Goal: Check status: Check status

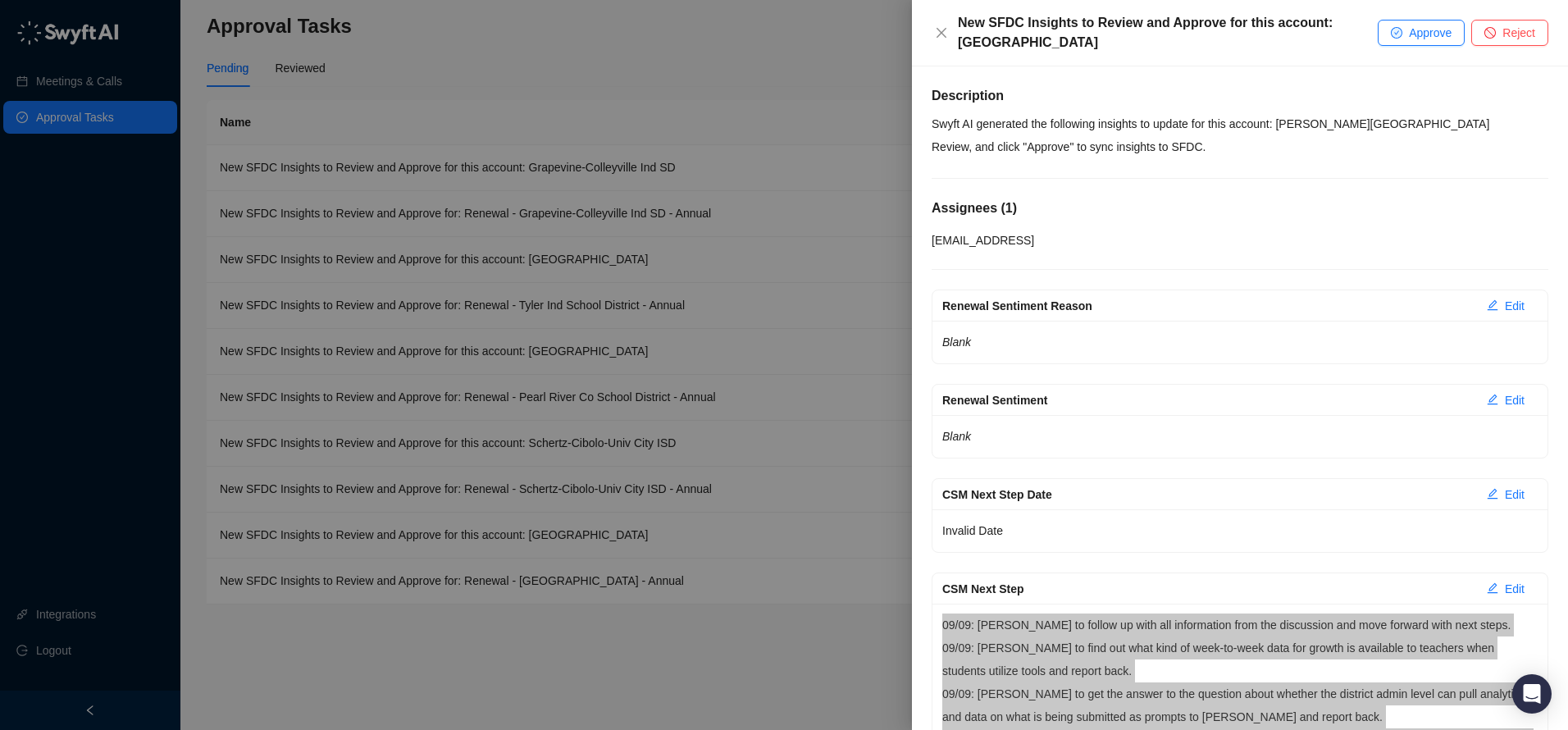
scroll to position [987, 0]
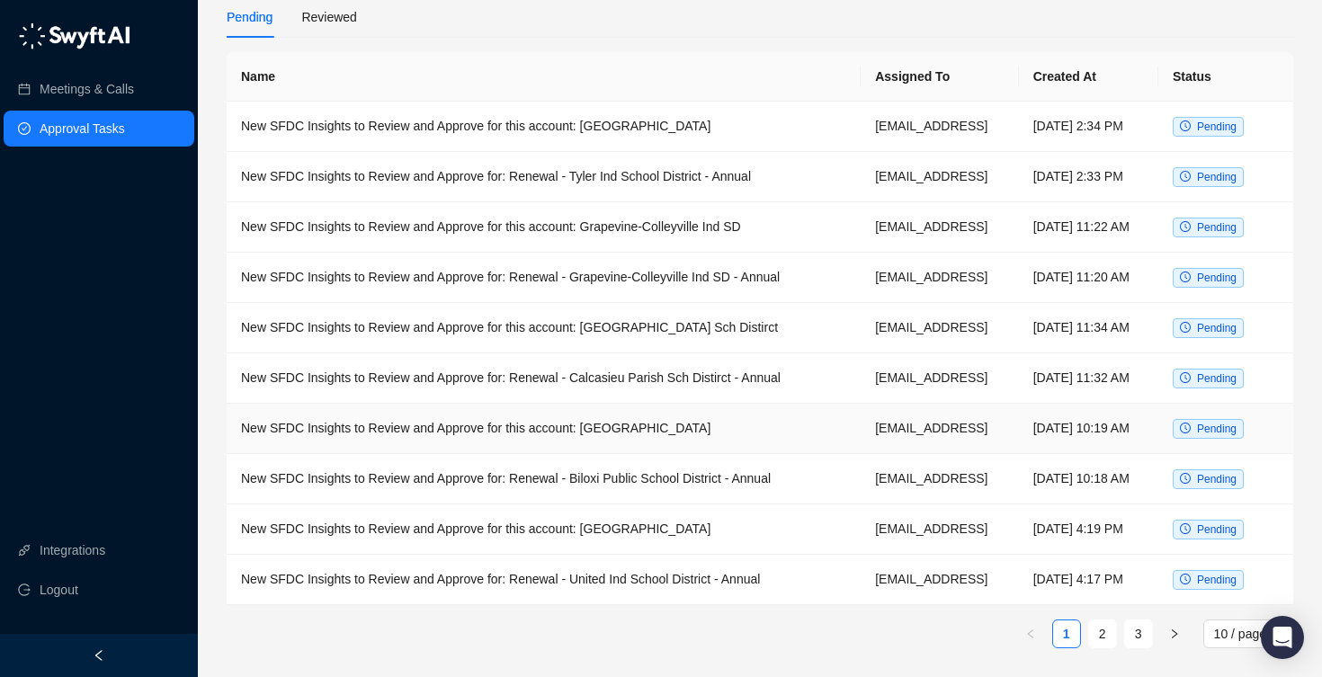
scroll to position [149, 0]
click at [1091, 636] on link "2" at bounding box center [1102, 633] width 27 height 27
click at [1140, 629] on link "3" at bounding box center [1138, 633] width 27 height 27
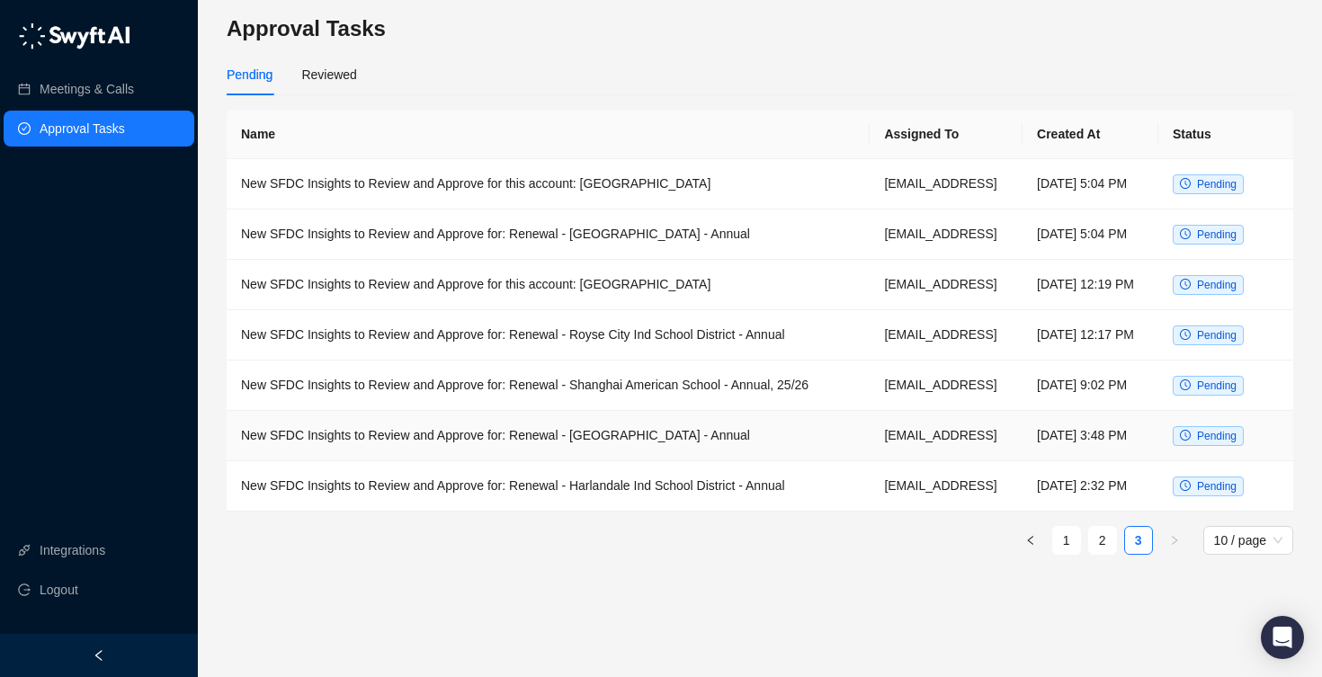
click at [649, 461] on td "New SFDC Insights to Review and Approve for: Renewal - [GEOGRAPHIC_DATA] - Annu…" at bounding box center [548, 436] width 643 height 50
